Goal: Find specific page/section

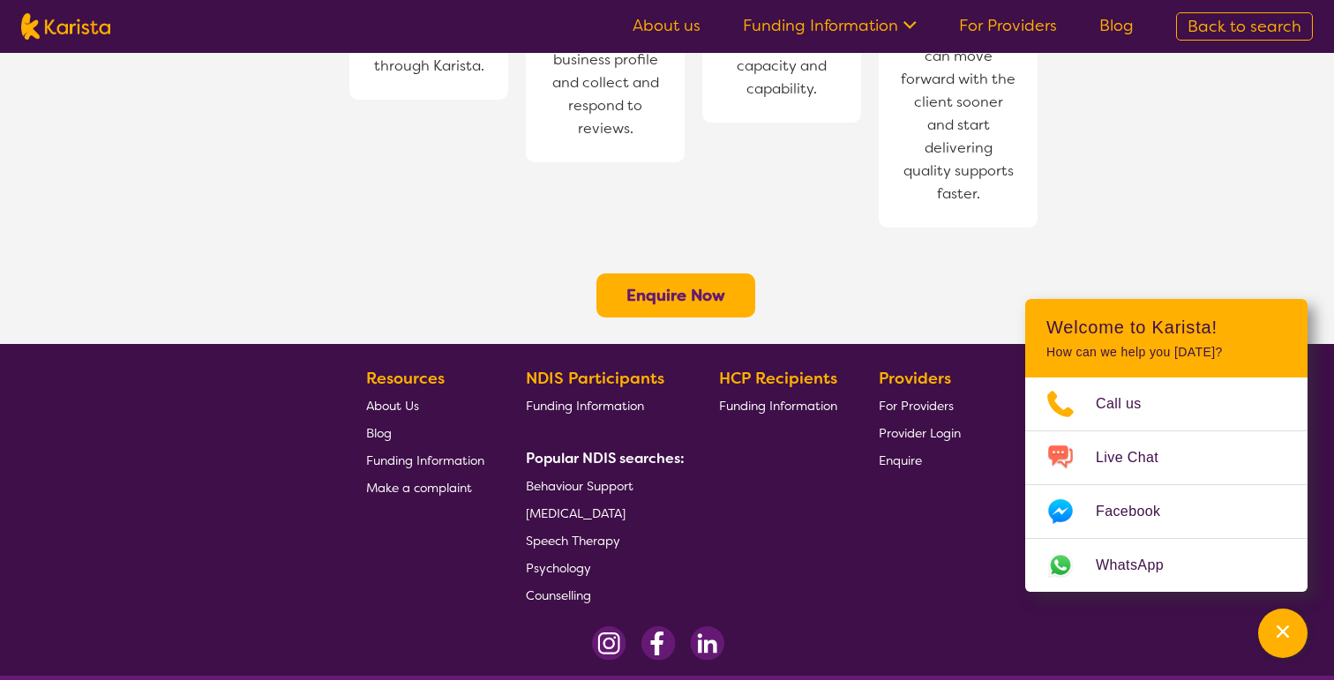
scroll to position [1451, 0]
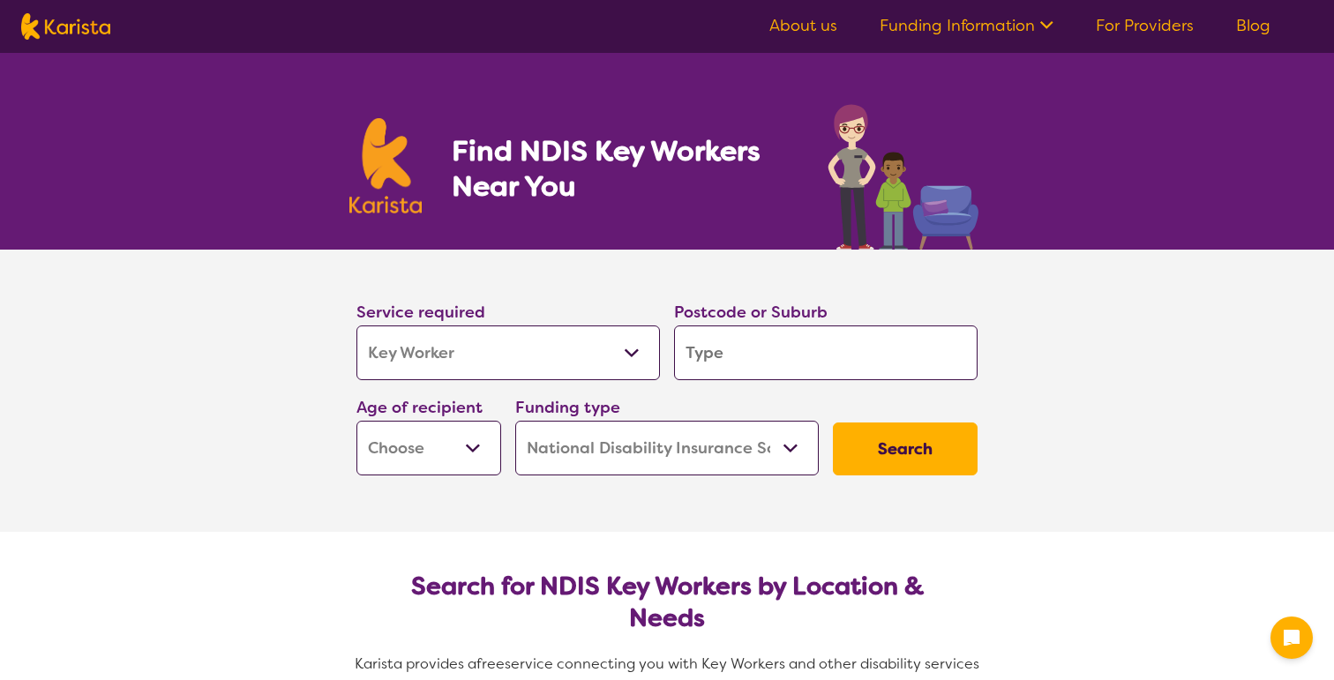
select select "Key Worker"
select select "NDIS"
select select "Key Worker"
select select "NDIS"
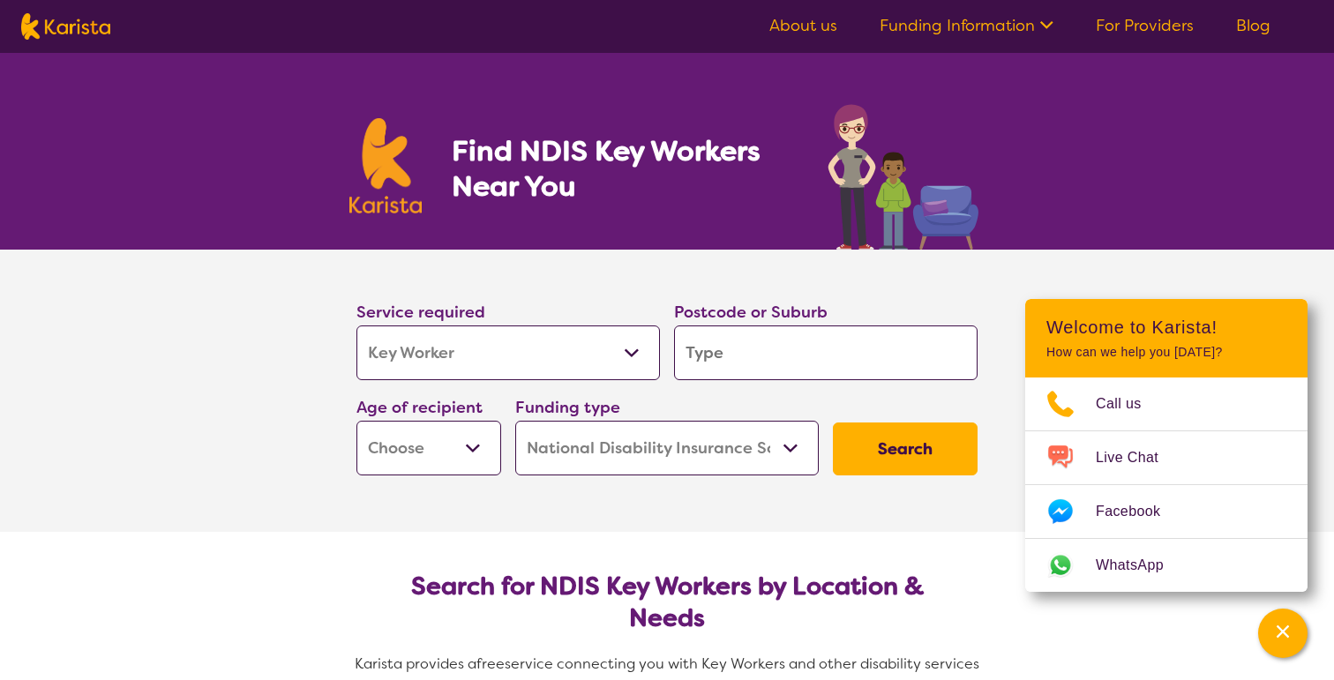
click at [954, 203] on img at bounding box center [903, 172] width 161 height 154
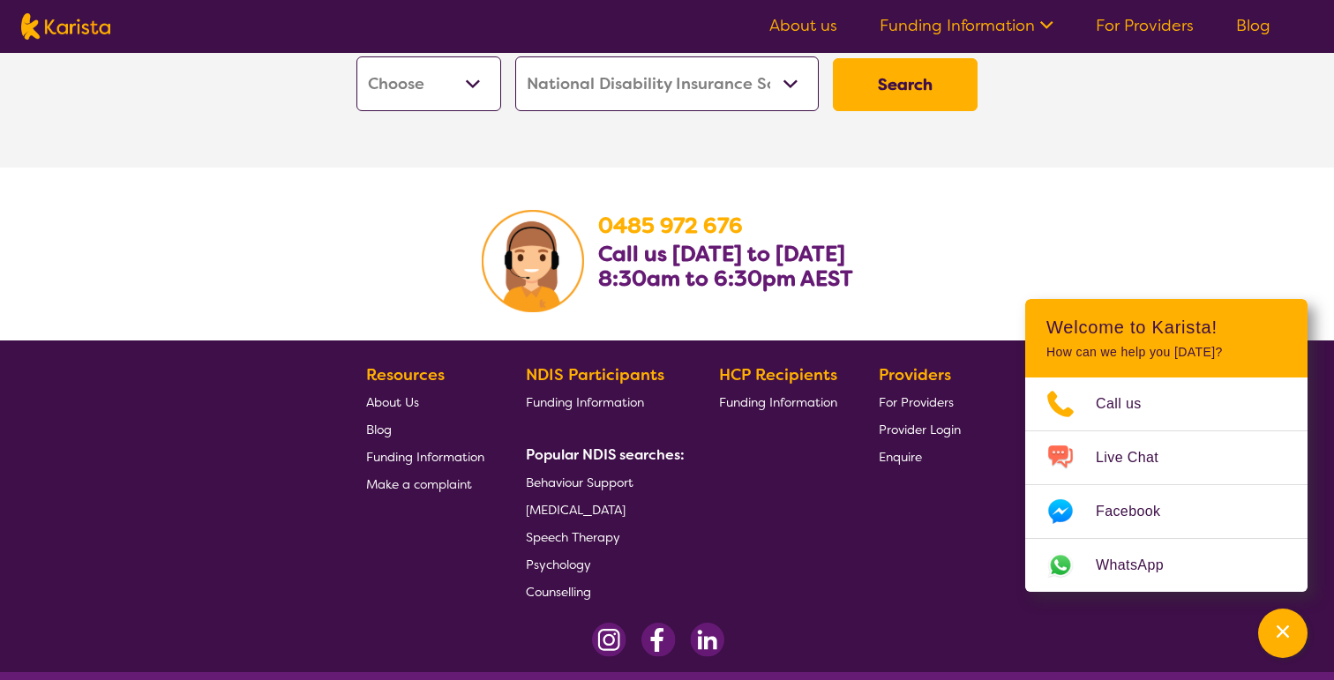
scroll to position [2754, 0]
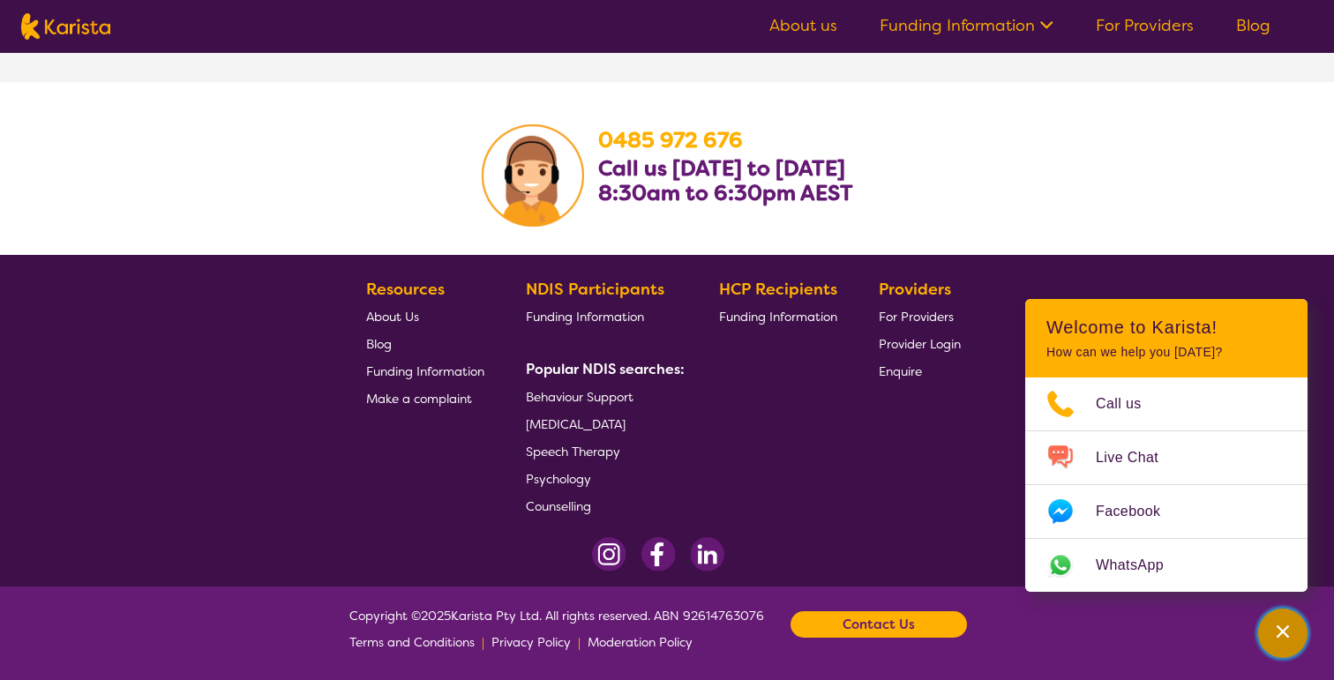
click at [1277, 634] on icon "Channel Menu" at bounding box center [1283, 632] width 18 height 18
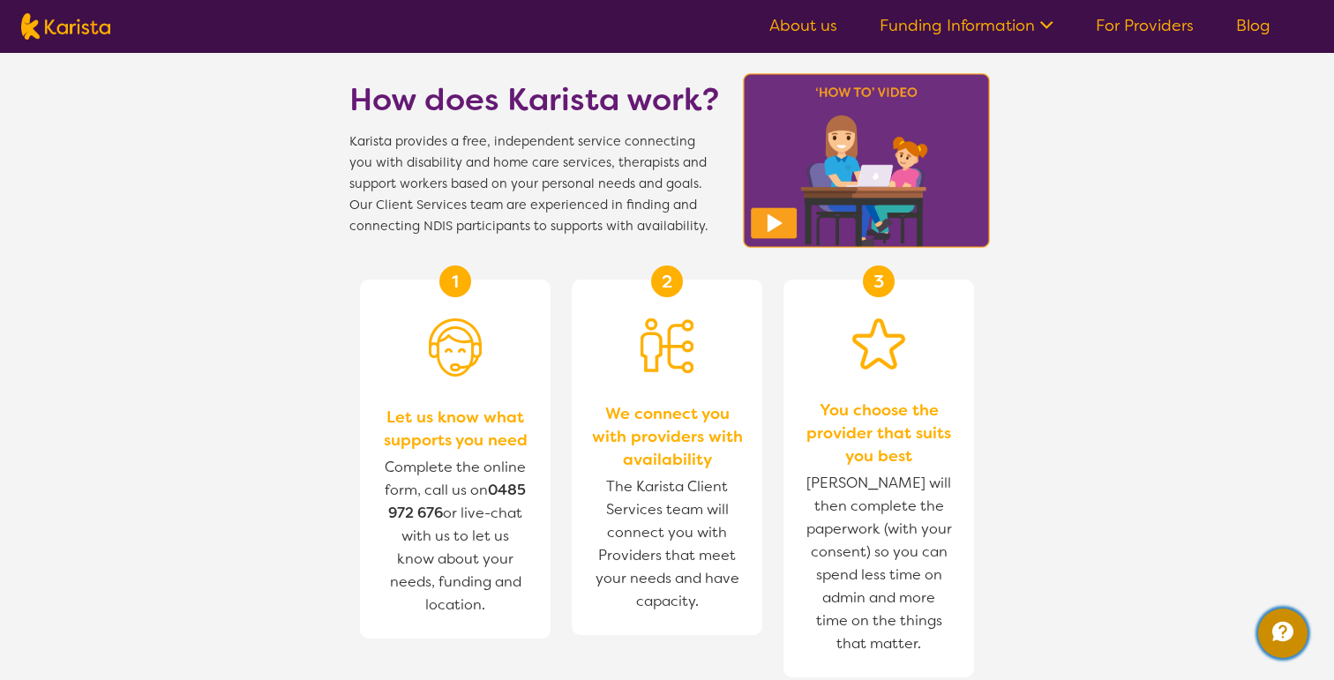
scroll to position [1587, 0]
